Goal: Communication & Community: Ask a question

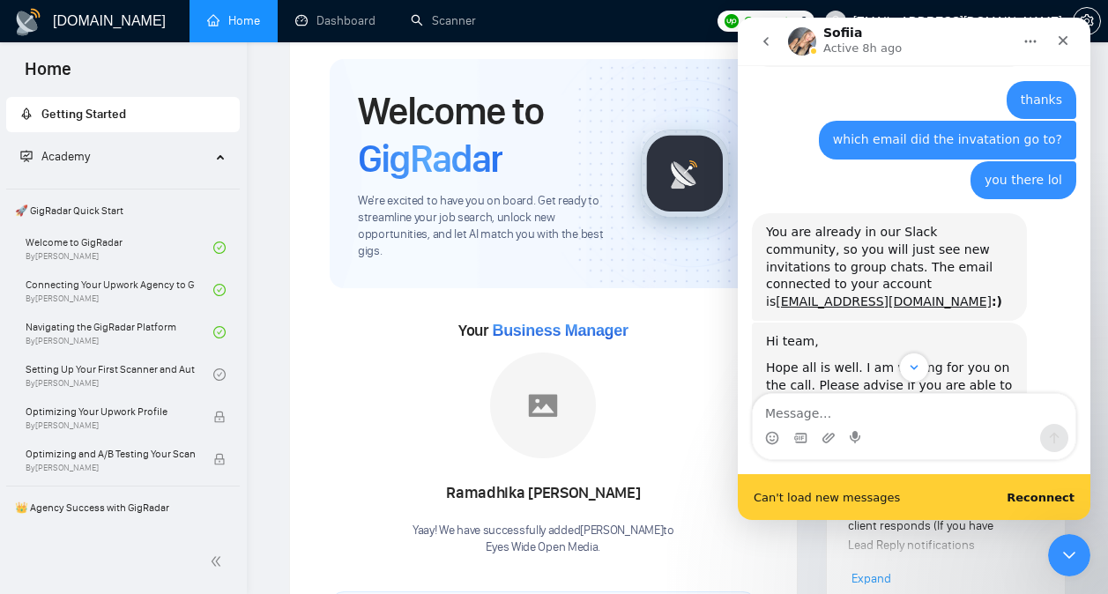
scroll to position [8623, 0]
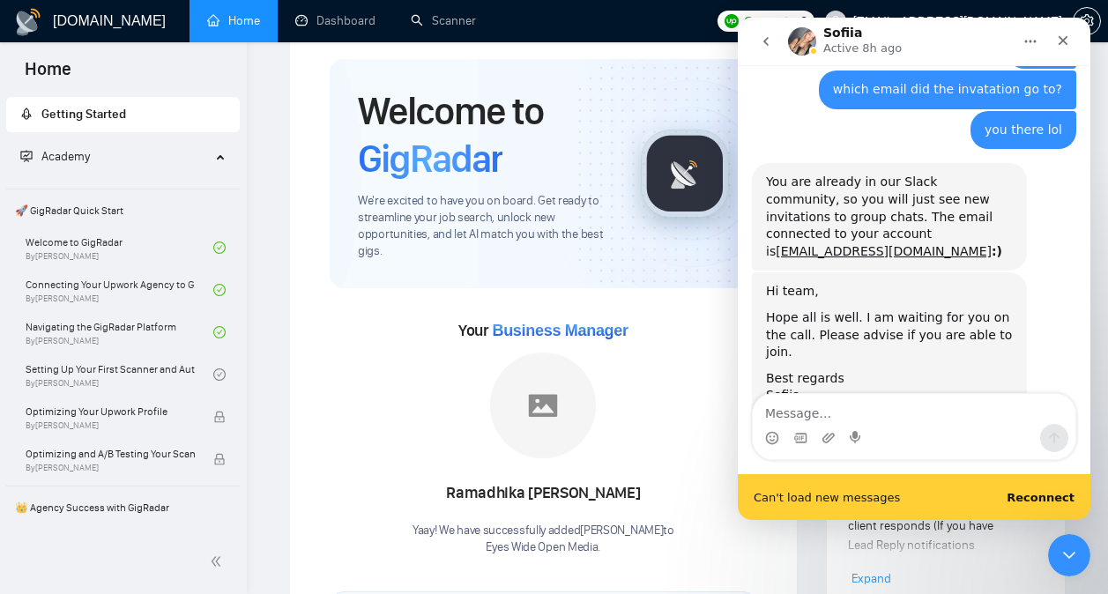
click at [919, 408] on textarea "Message…" at bounding box center [914, 409] width 323 height 30
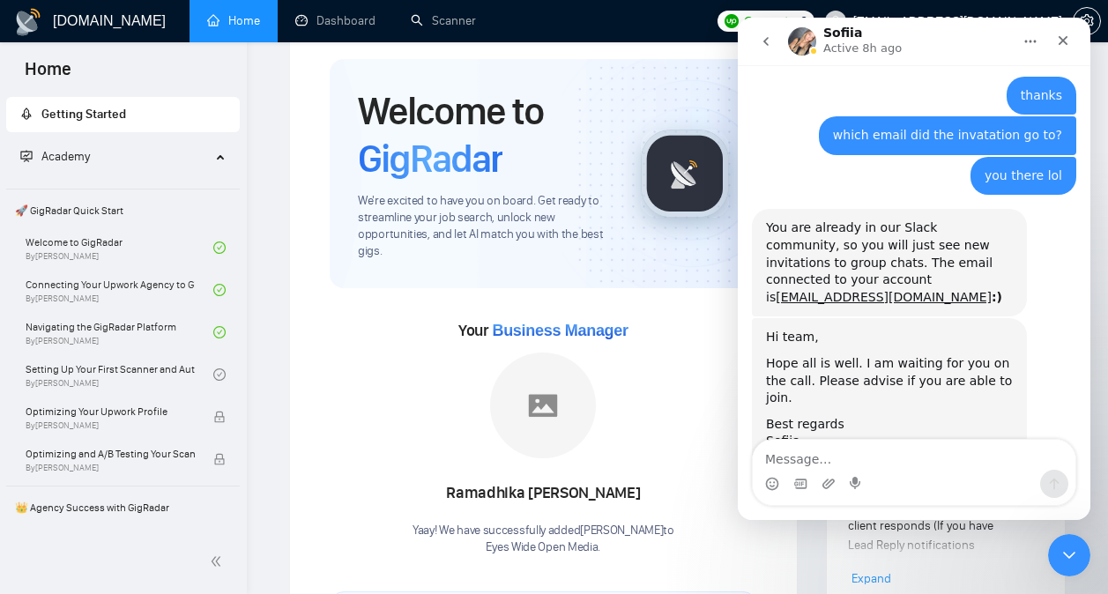
scroll to position [8577, 0]
click at [900, 449] on textarea "Message…" at bounding box center [914, 455] width 323 height 30
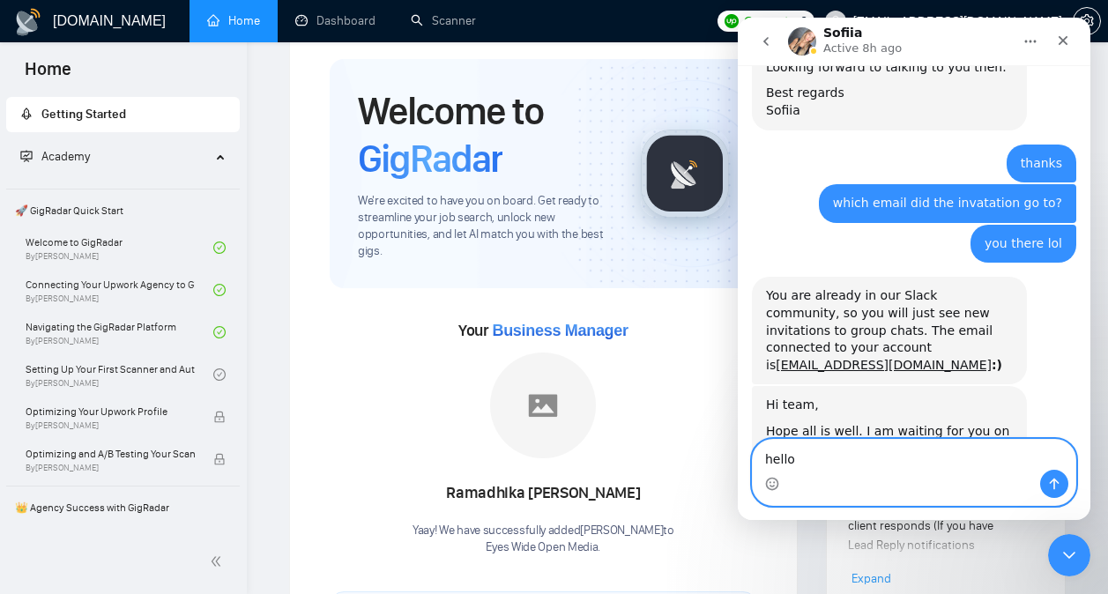
type textarea "hello?"
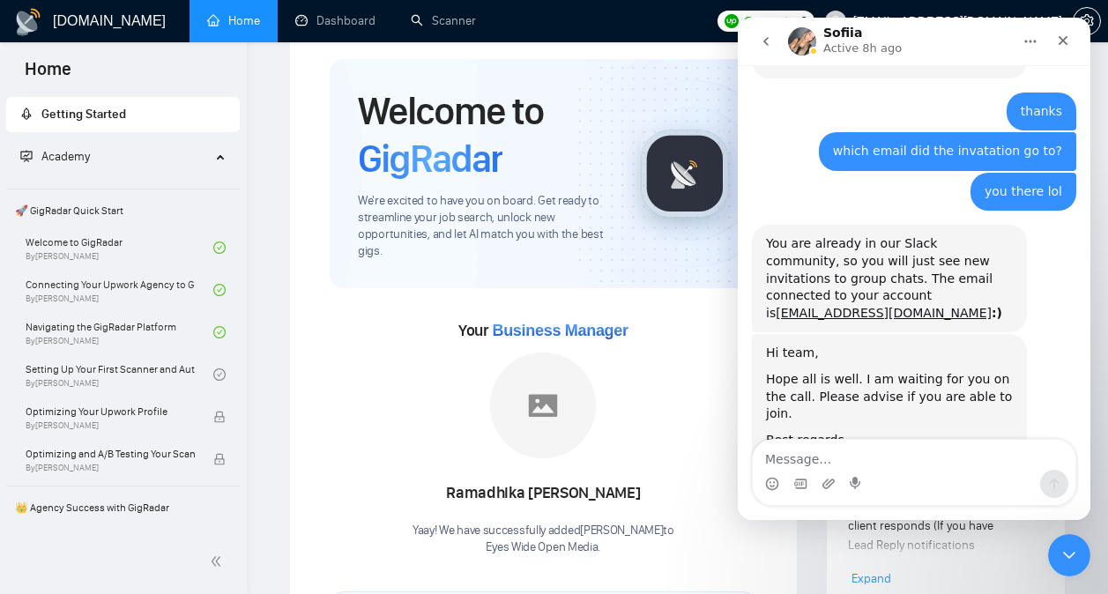
drag, startPoint x: 1037, startPoint y: 229, endPoint x: 1058, endPoint y: 388, distance: 160.0
copy div "hi [EMAIL_ADDRESS][DOMAIN_NAME] • 5h ago i got the meeting for the onboarding w…"
click at [764, 44] on icon "go back" at bounding box center [766, 41] width 14 height 14
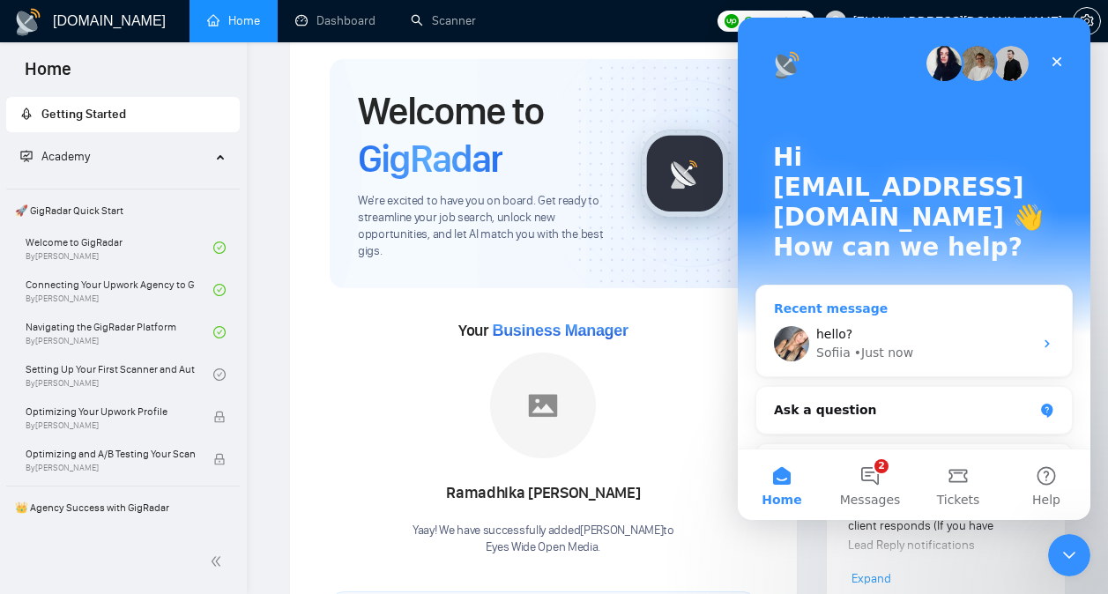
click at [960, 344] on div "[PERSON_NAME] • Just now" at bounding box center [924, 353] width 217 height 19
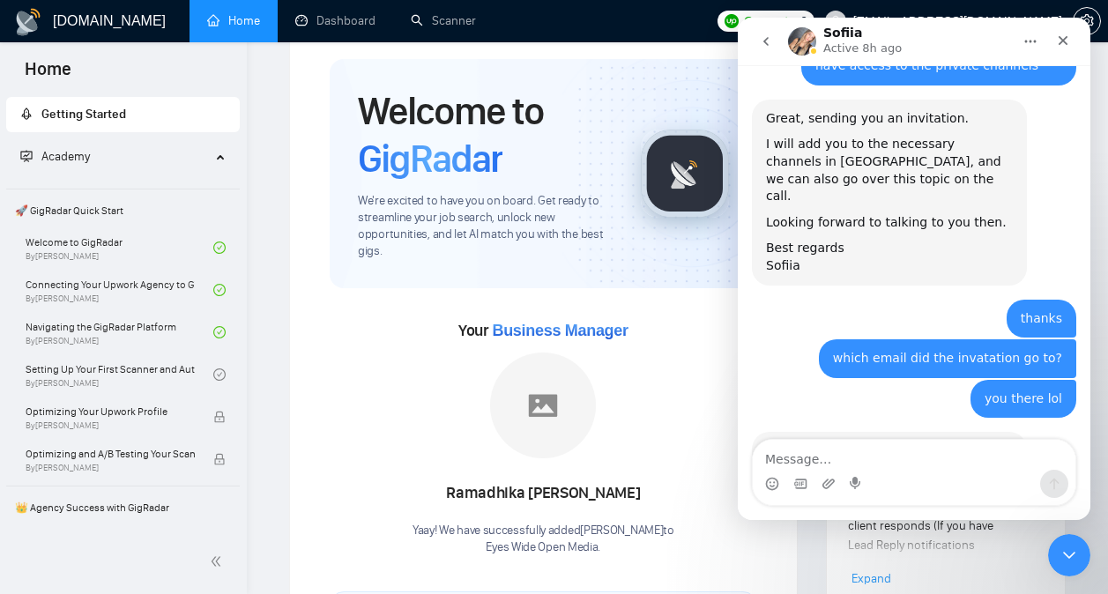
scroll to position [8561, 0]
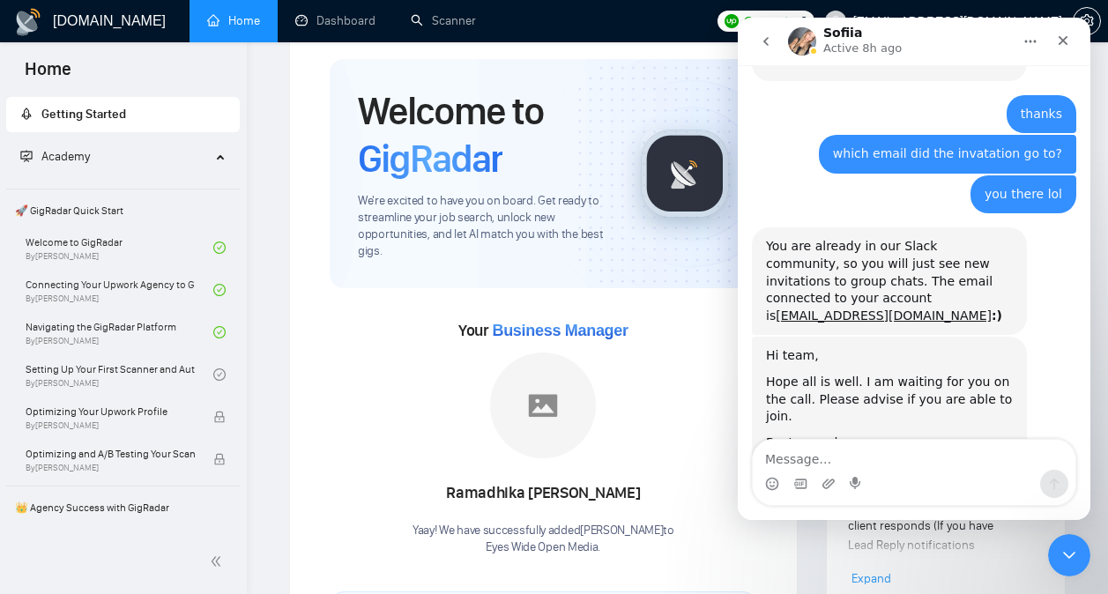
click at [769, 40] on icon "go back" at bounding box center [766, 41] width 14 height 14
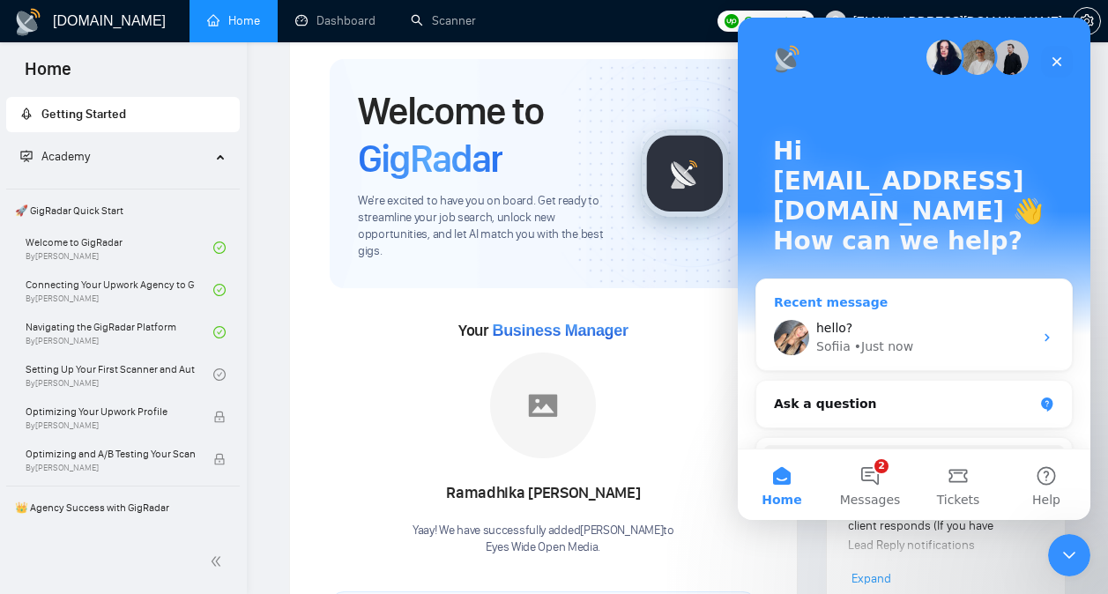
scroll to position [5, 0]
click at [1059, 61] on icon "Close" at bounding box center [1056, 62] width 14 height 14
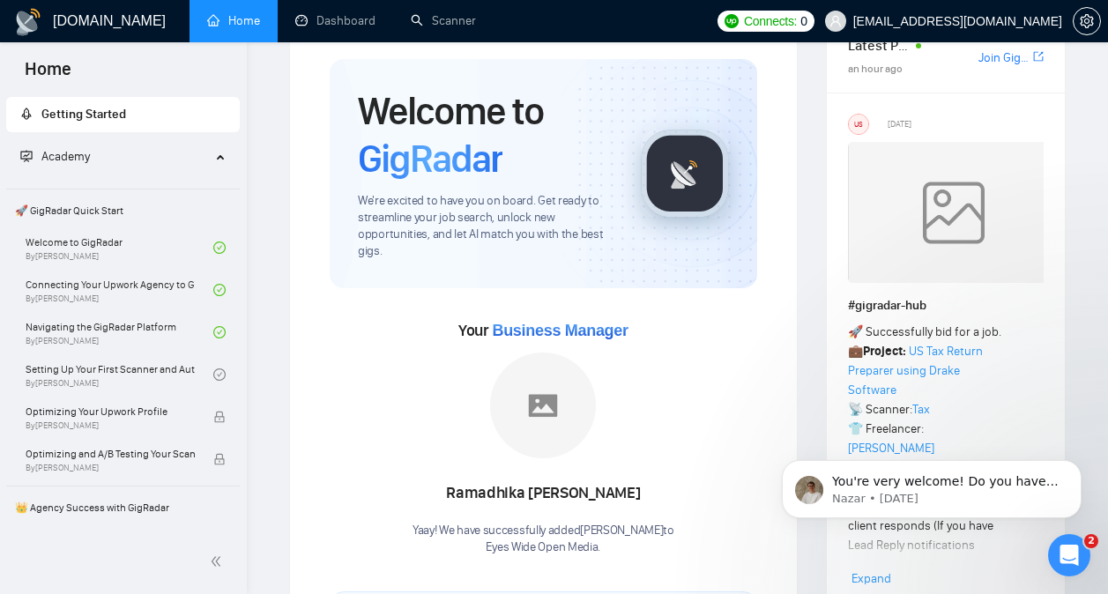
scroll to position [0, 0]
click at [1005, 487] on p "You're very welcome! Do you have any other questions I can help with? 😊" at bounding box center [945, 482] width 227 height 18
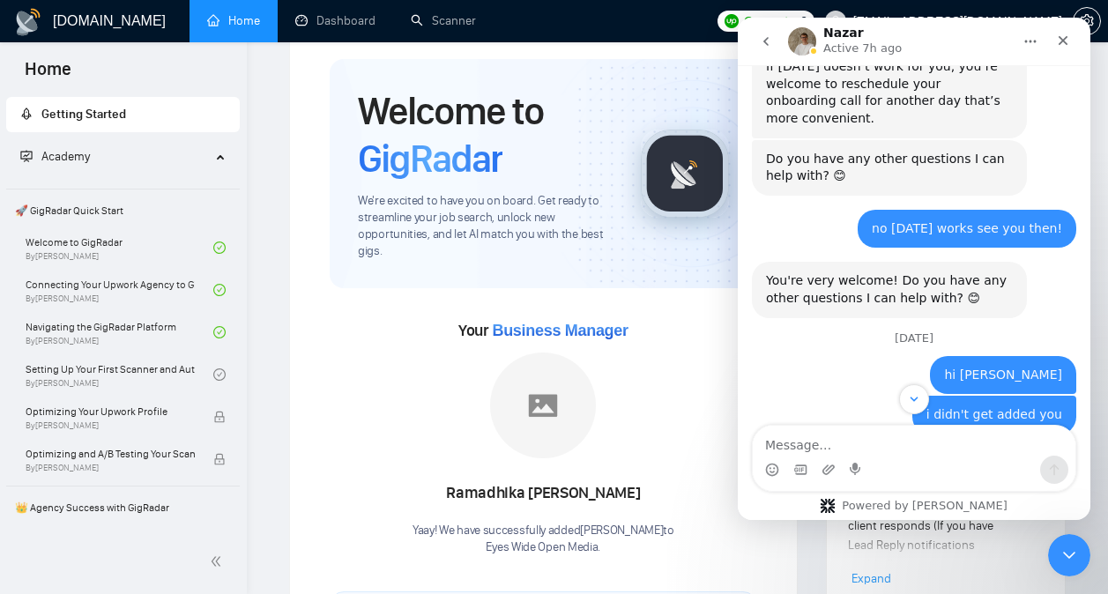
scroll to position [974, 0]
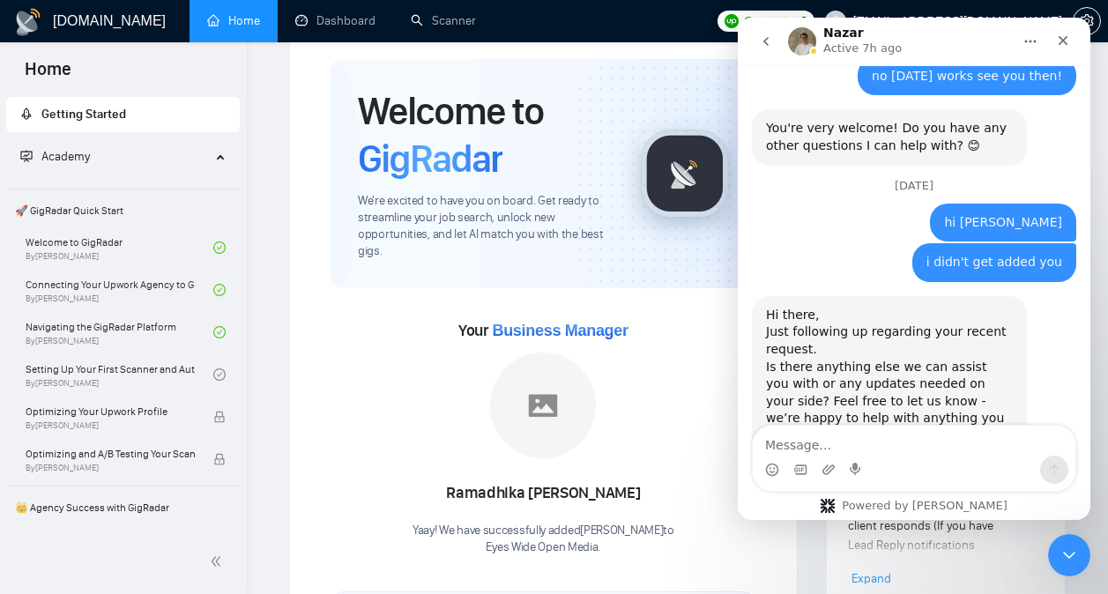
click at [877, 454] on textarea "Message…" at bounding box center [914, 441] width 323 height 30
type textarea "hi [EMAIL_ADDRESS][DOMAIN_NAME] • 5h ago i got the meeting for the onboarding w…"
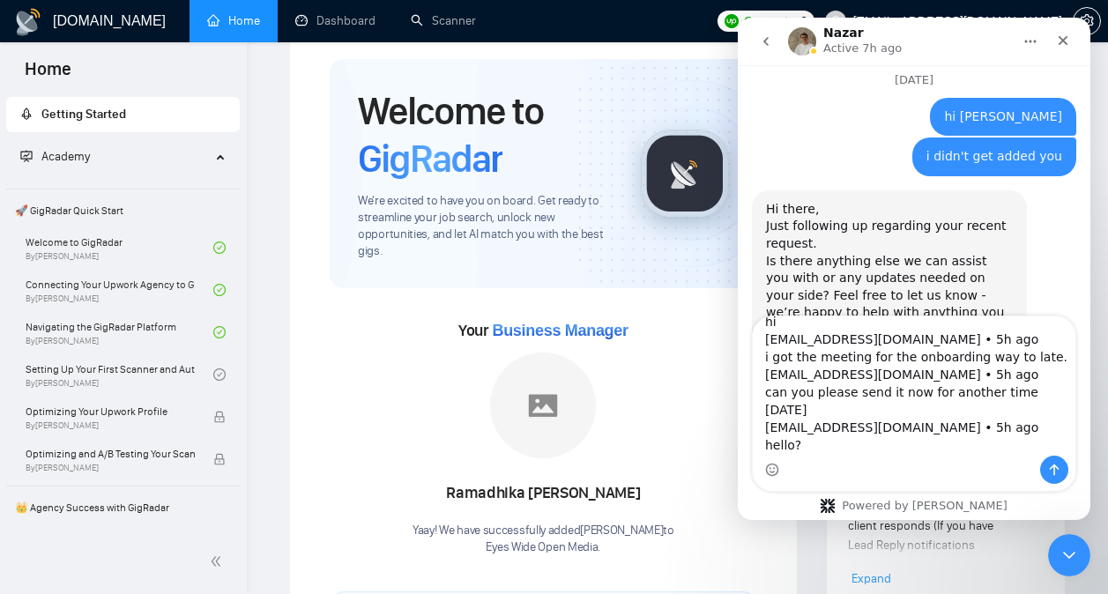
scroll to position [0, 0]
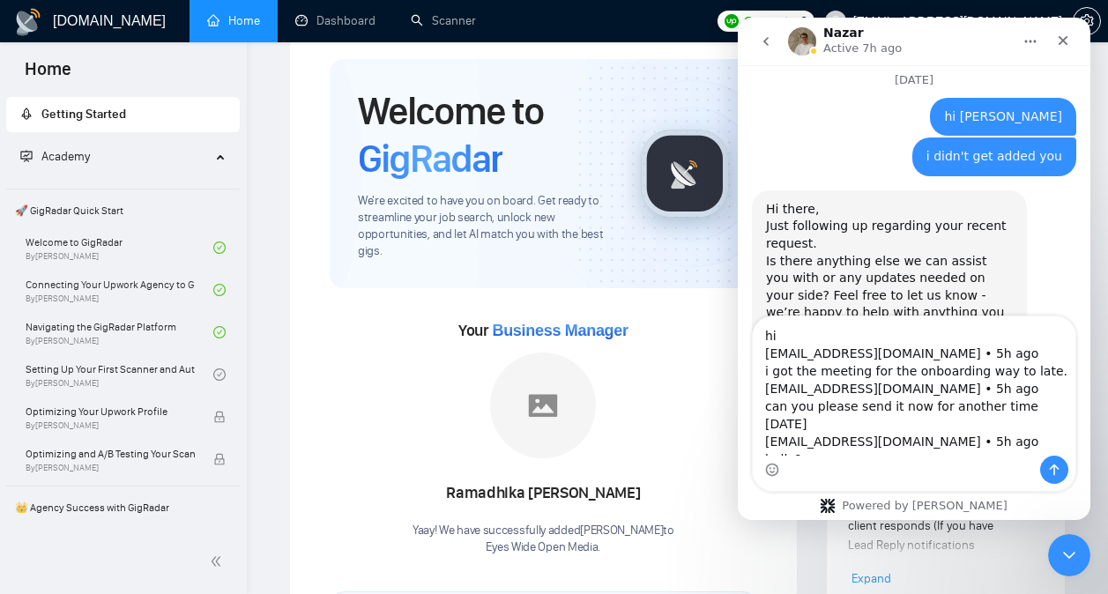
drag, startPoint x: 834, startPoint y: 447, endPoint x: 736, endPoint y: 252, distance: 217.9
click at [738, 252] on html "Nazar Active 7h ago Ask us anything, or share your feedback. [DATE] hi [EMAIL_A…" at bounding box center [914, 269] width 352 height 502
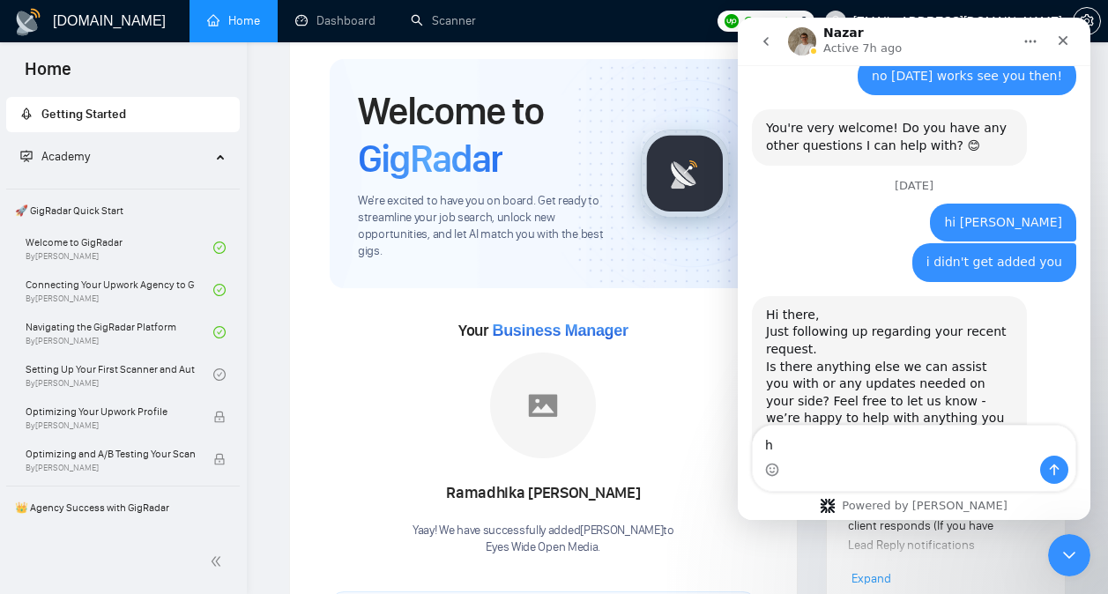
type textarea "hi"
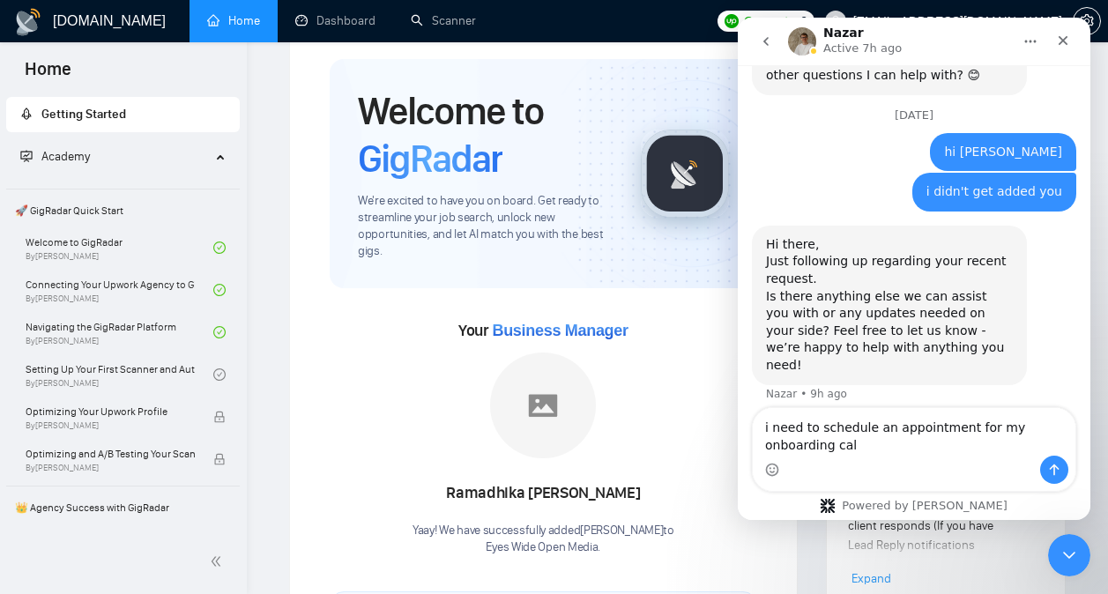
type textarea "i need to schedule an appointment for my onboarding call"
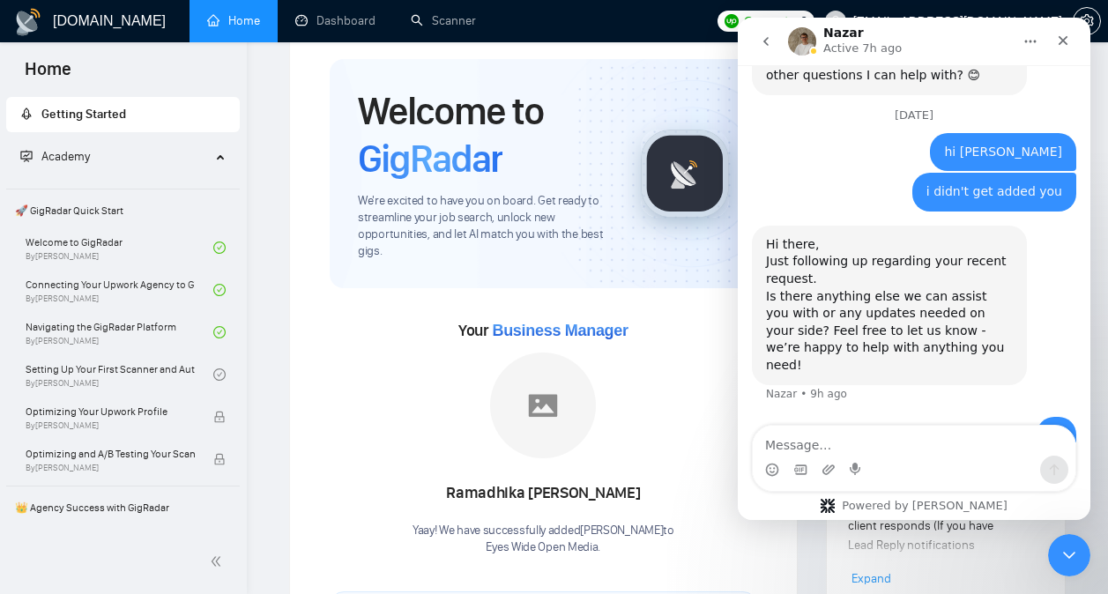
scroll to position [1084, 0]
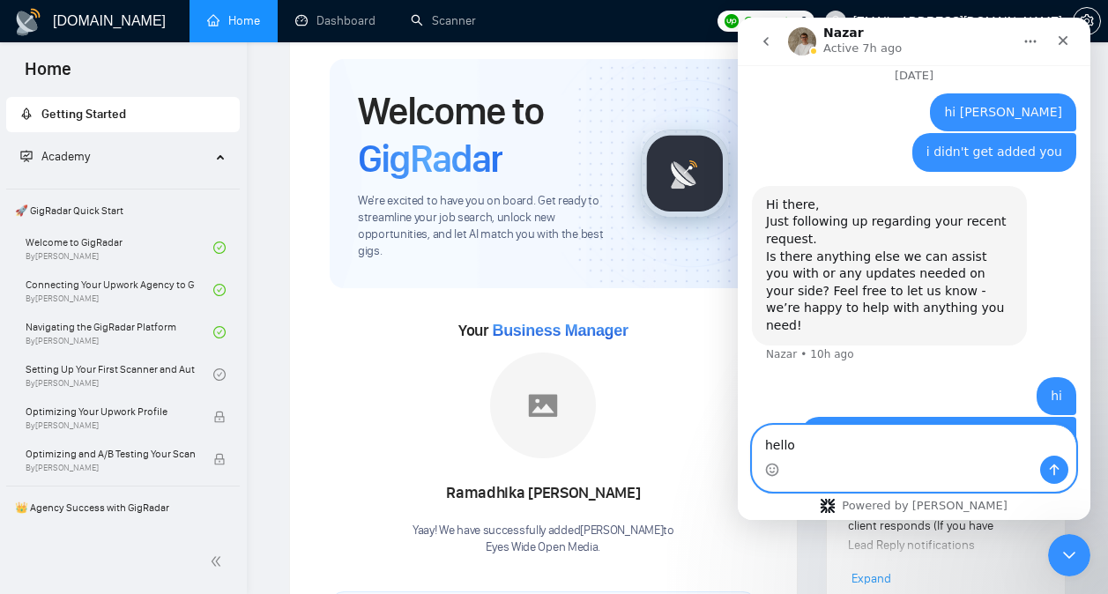
type textarea "hello?"
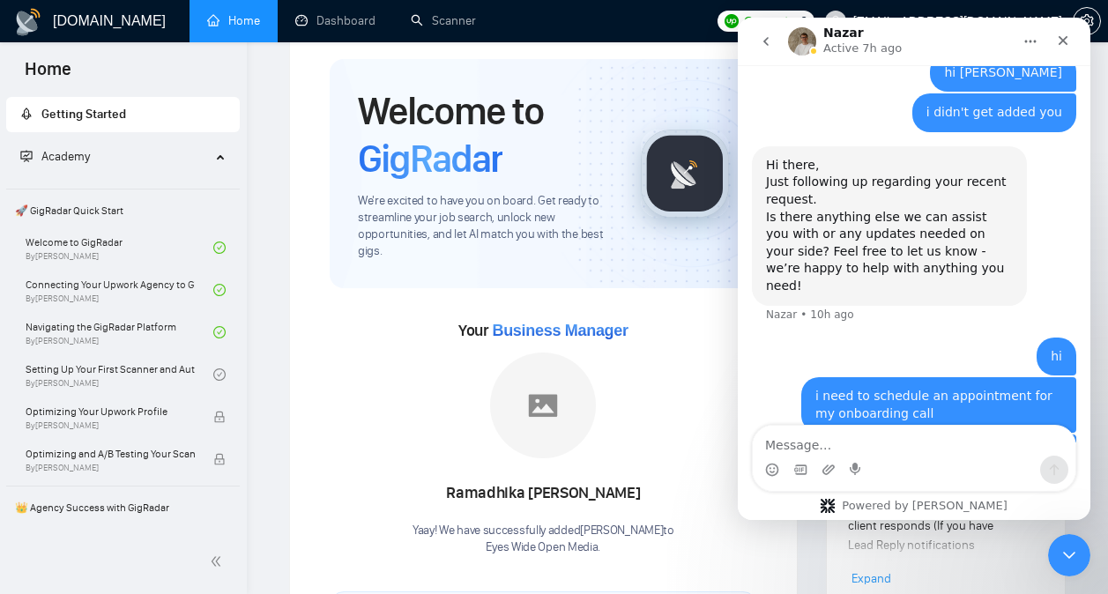
click at [769, 44] on icon "go back" at bounding box center [766, 41] width 14 height 14
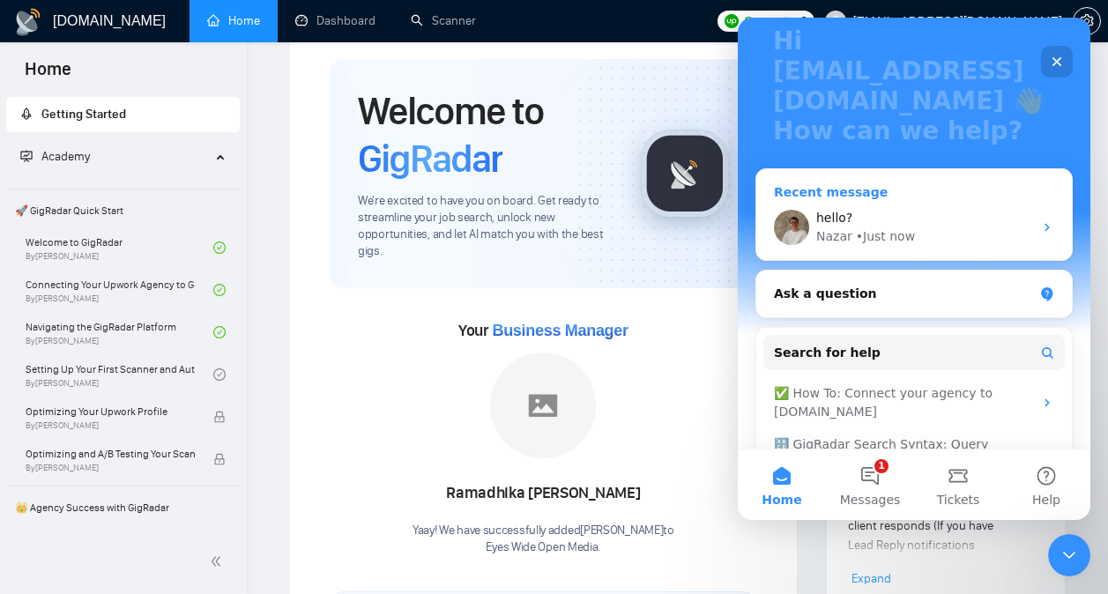
scroll to position [169, 0]
